Goal: Information Seeking & Learning: Learn about a topic

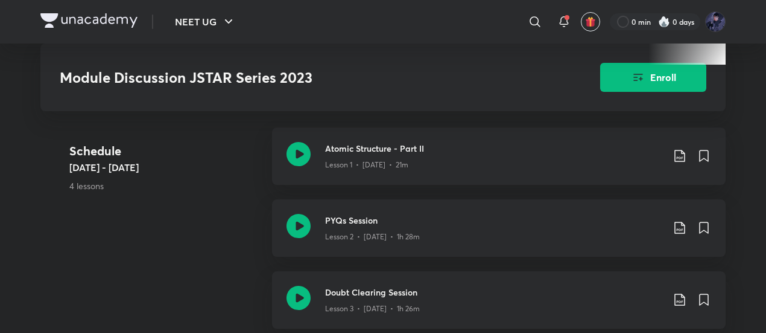
scroll to position [506, 0]
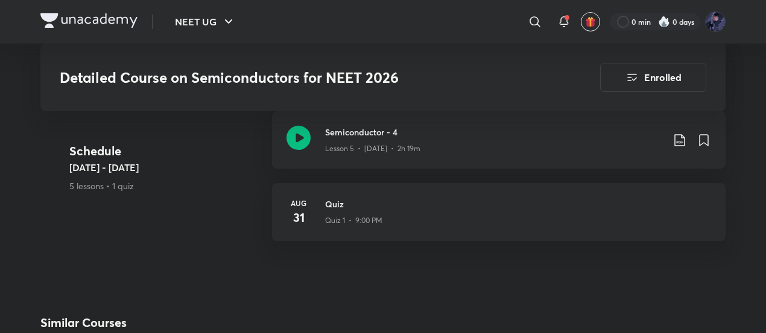
scroll to position [875, 0]
